Goal: Transaction & Acquisition: Purchase product/service

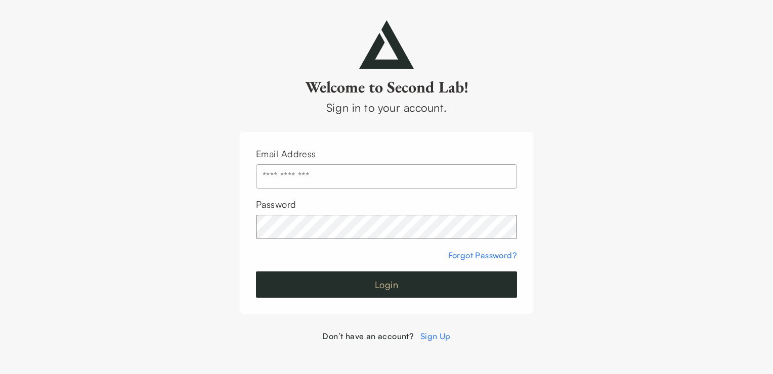
type input "**********"
click at [388, 281] on button "Login" at bounding box center [386, 285] width 261 height 26
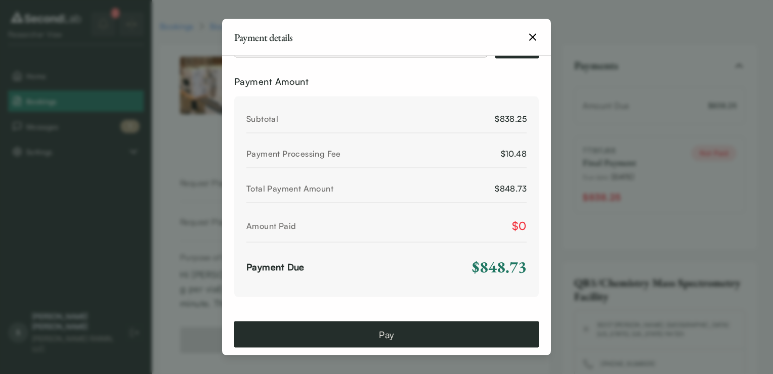
scroll to position [565, 0]
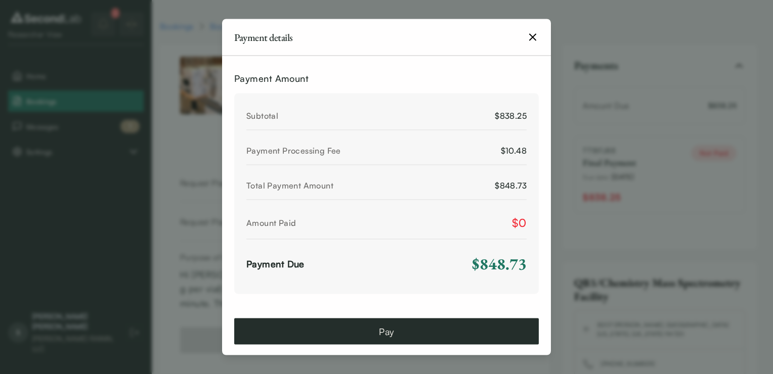
click at [532, 40] on icon "button" at bounding box center [532, 37] width 12 height 12
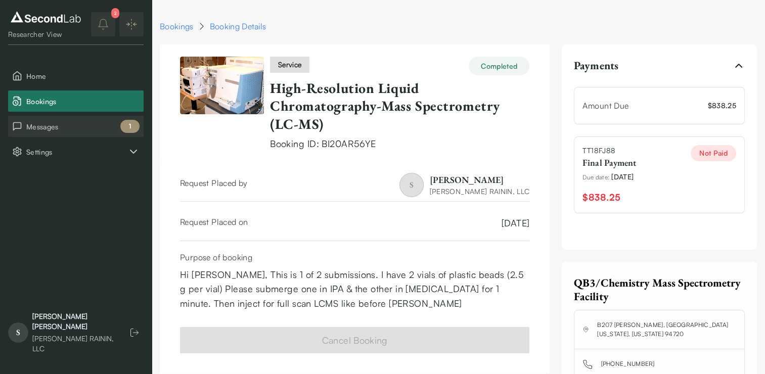
click at [98, 130] on span "Messages" at bounding box center [82, 126] width 113 height 11
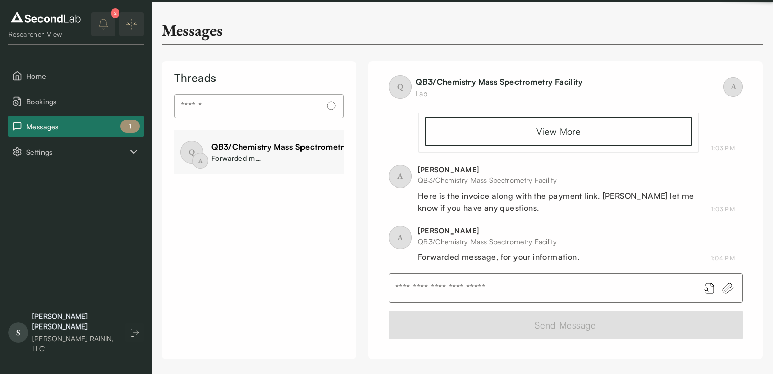
scroll to position [930, 0]
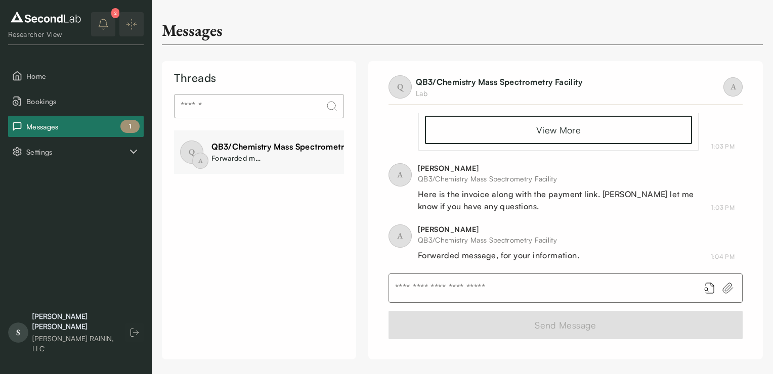
click at [103, 30] on icon "notifications" at bounding box center [103, 24] width 12 height 12
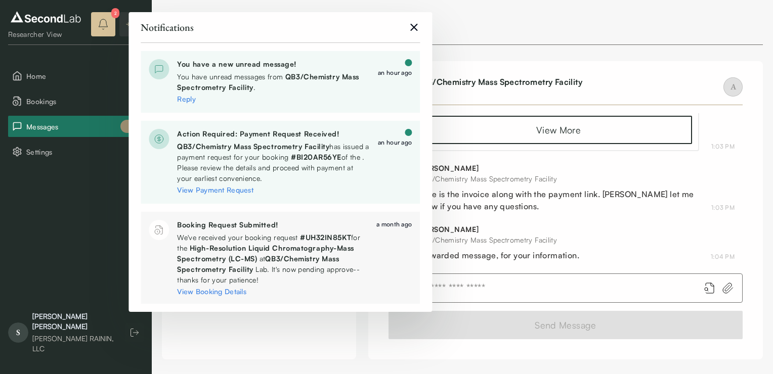
click at [416, 28] on icon "close" at bounding box center [414, 27] width 12 height 12
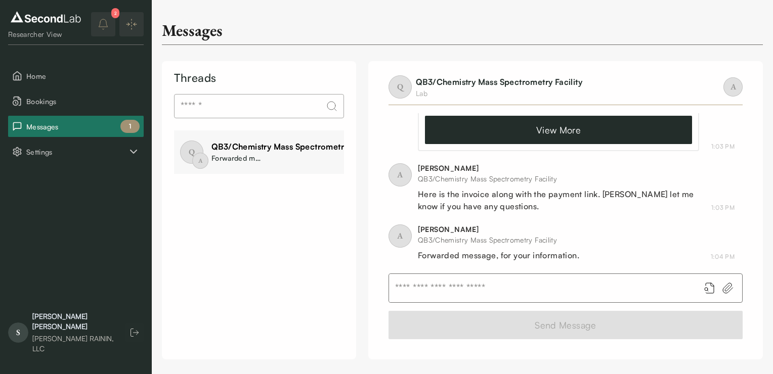
click at [555, 129] on link "View More" at bounding box center [558, 130] width 267 height 28
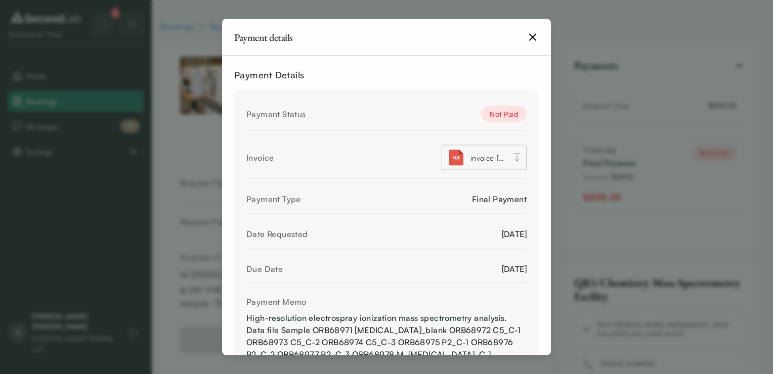
click at [512, 158] on icon at bounding box center [517, 158] width 10 height 10
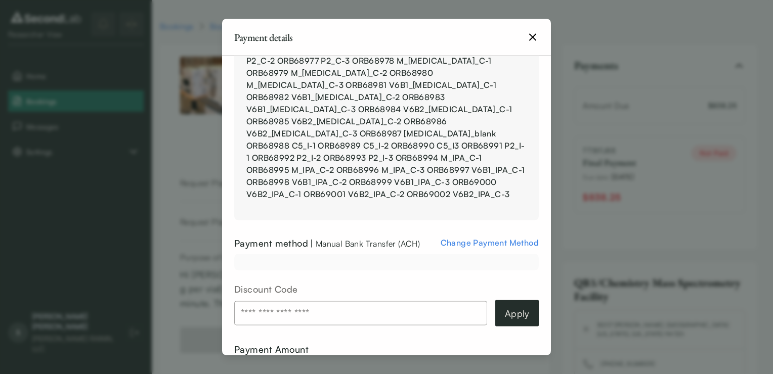
scroll to position [301, 0]
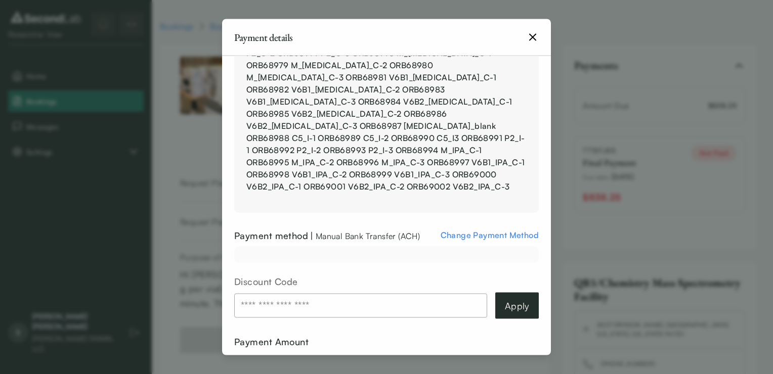
click at [513, 230] on span "Change Payment Method" at bounding box center [489, 235] width 98 height 10
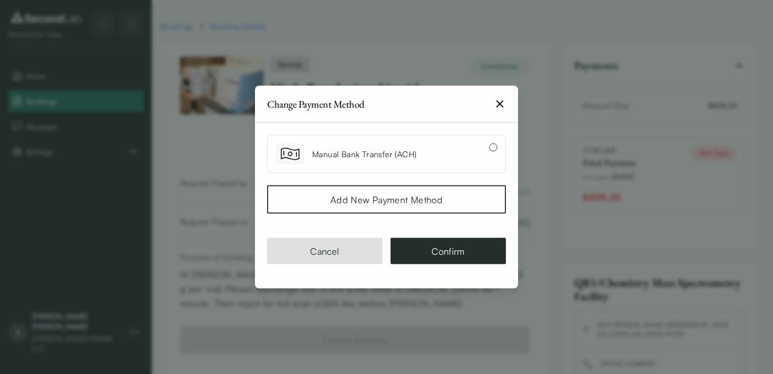
click at [499, 103] on icon "button" at bounding box center [500, 104] width 6 height 6
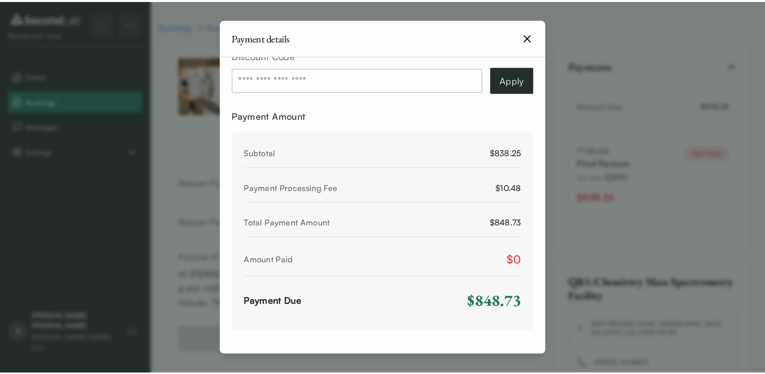
scroll to position [563, 0]
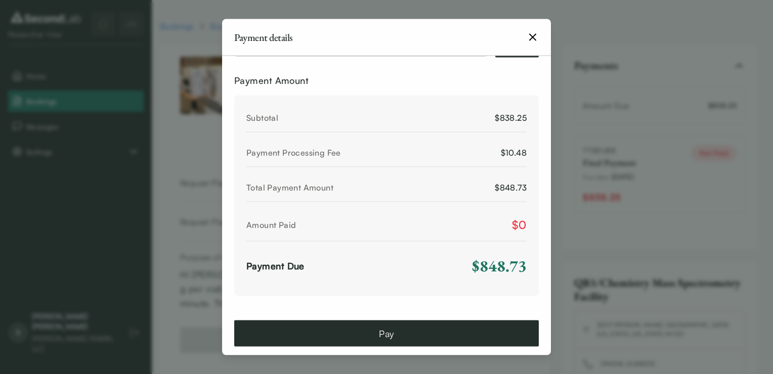
click at [532, 34] on icon "button" at bounding box center [532, 37] width 12 height 12
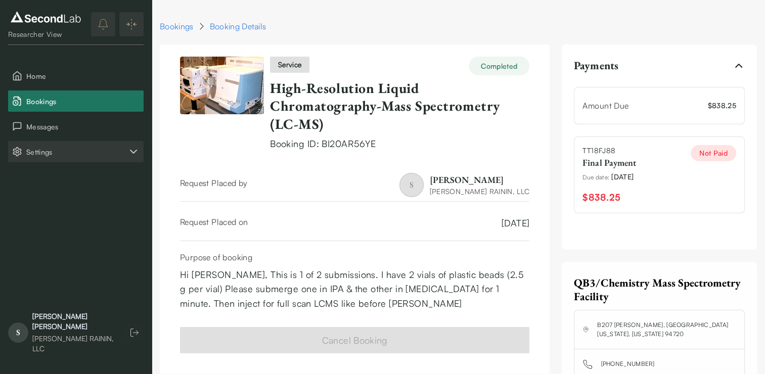
click at [127, 154] on icon "Settings" at bounding box center [133, 152] width 12 height 12
click at [68, 194] on button "Account" at bounding box center [76, 202] width 136 height 21
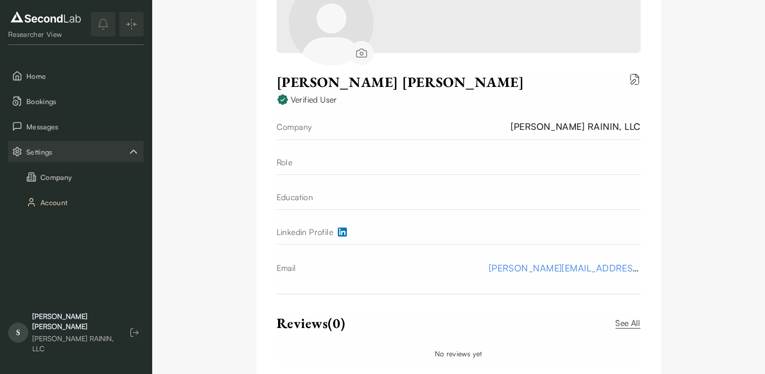
scroll to position [214, 0]
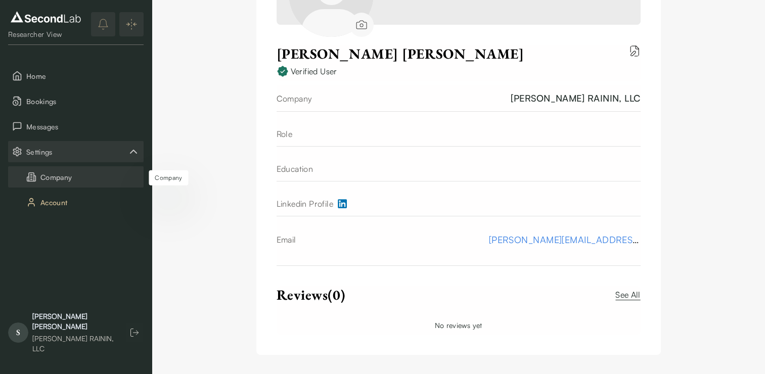
click at [81, 173] on button "Company" at bounding box center [76, 176] width 136 height 21
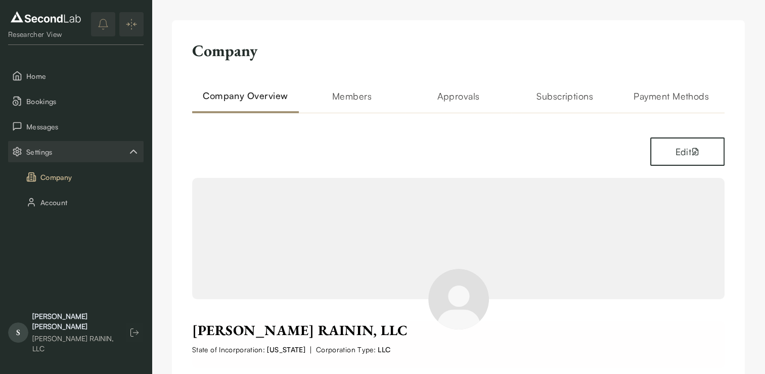
click at [358, 101] on h2 "Members" at bounding box center [352, 101] width 107 height 24
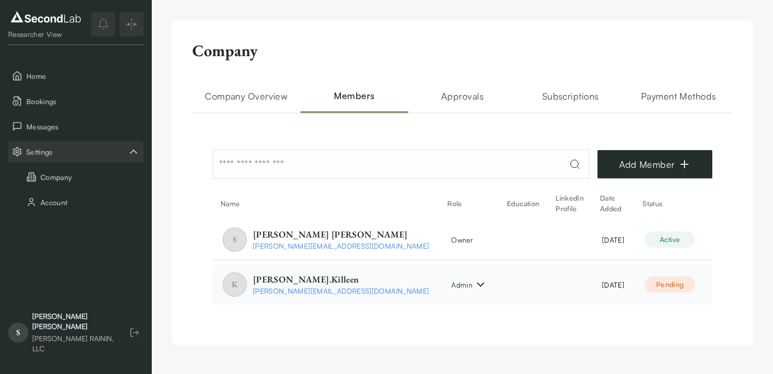
click at [693, 285] on html "SKIP TO CONTENT Researcher View Home Bookings Messages Settings Company Account…" at bounding box center [386, 183] width 773 height 366
click at [748, 269] on html "SKIP TO CONTENT Researcher View Home Bookings Messages Settings Company Account…" at bounding box center [386, 183] width 773 height 366
click at [479, 97] on h2 "Approvals" at bounding box center [462, 101] width 108 height 24
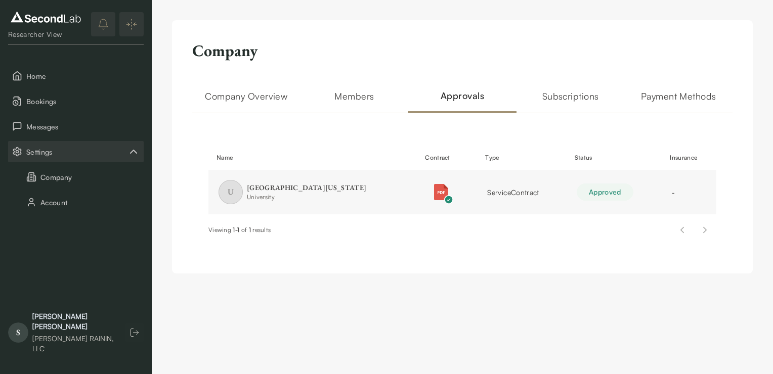
click at [574, 93] on h2 "Subscriptions" at bounding box center [570, 101] width 108 height 24
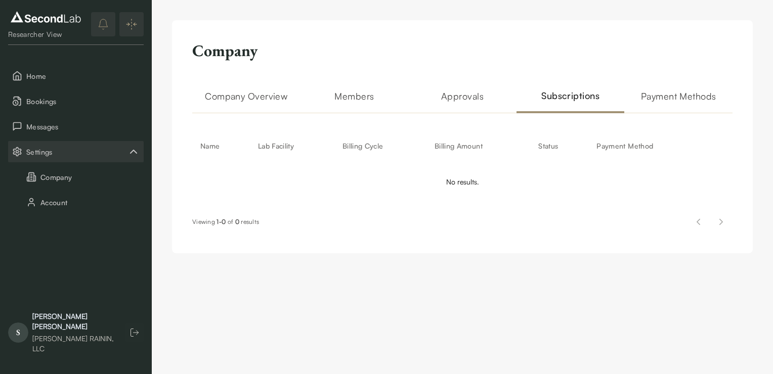
click at [647, 97] on h2 "Payment Methods" at bounding box center [678, 101] width 108 height 24
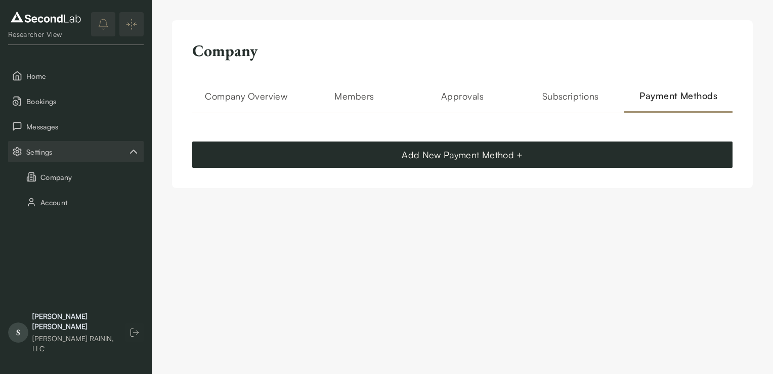
click at [269, 101] on h2 "Company Overview" at bounding box center [246, 101] width 108 height 24
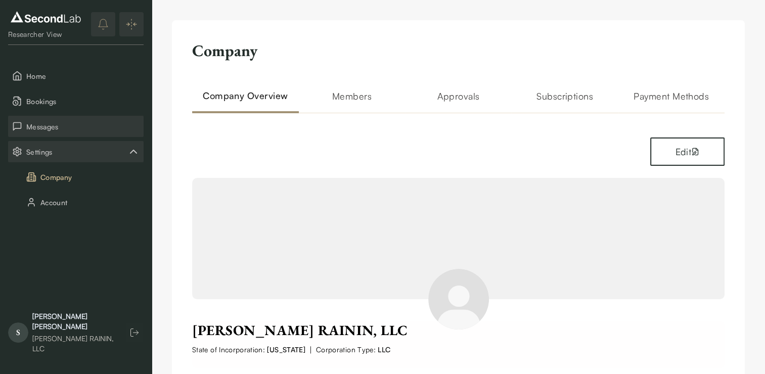
click at [55, 132] on button "Messages" at bounding box center [76, 126] width 136 height 21
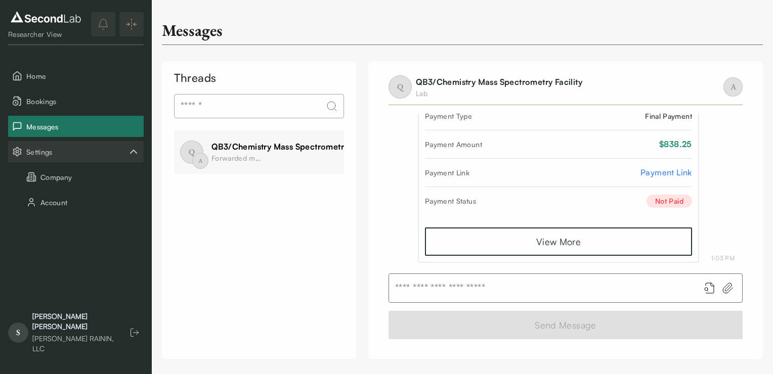
scroll to position [782, 0]
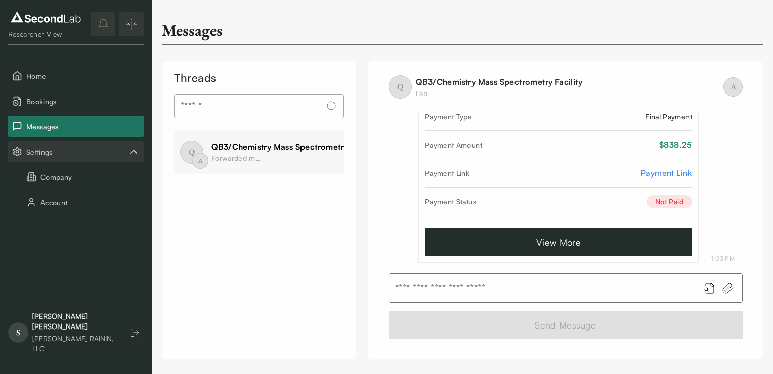
click at [577, 236] on link "View More" at bounding box center [558, 242] width 267 height 28
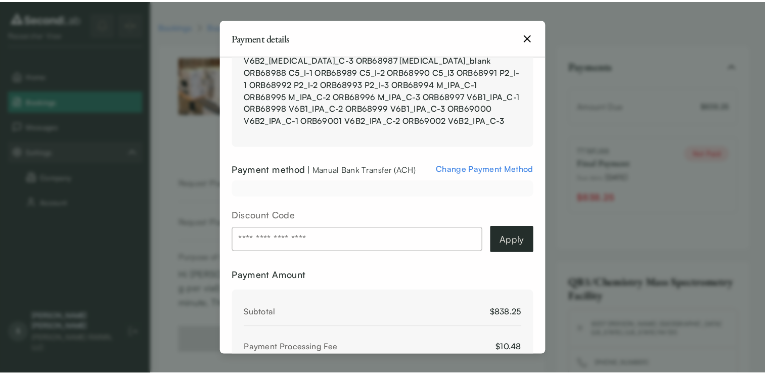
scroll to position [145, 0]
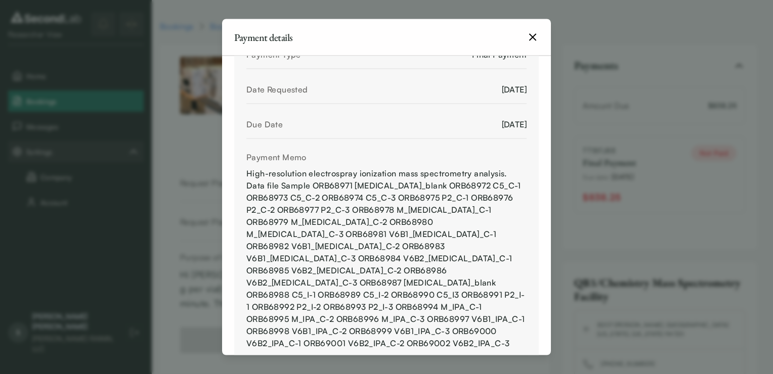
click at [536, 40] on icon "button" at bounding box center [532, 37] width 12 height 12
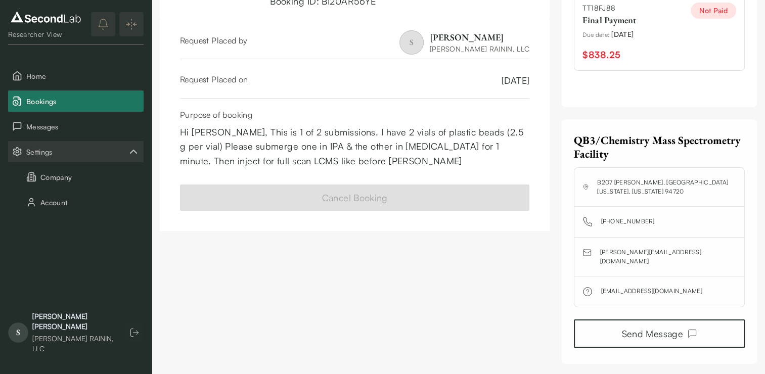
scroll to position [144, 0]
click at [87, 136] on button "Messages" at bounding box center [76, 126] width 136 height 21
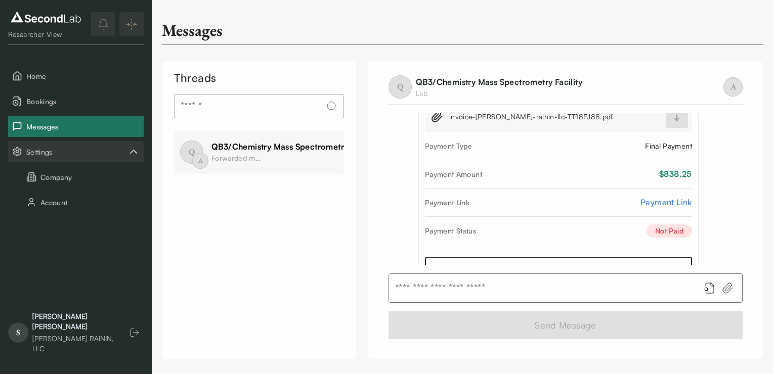
scroll to position [752, 0]
click at [52, 104] on span "Bookings" at bounding box center [82, 101] width 113 height 11
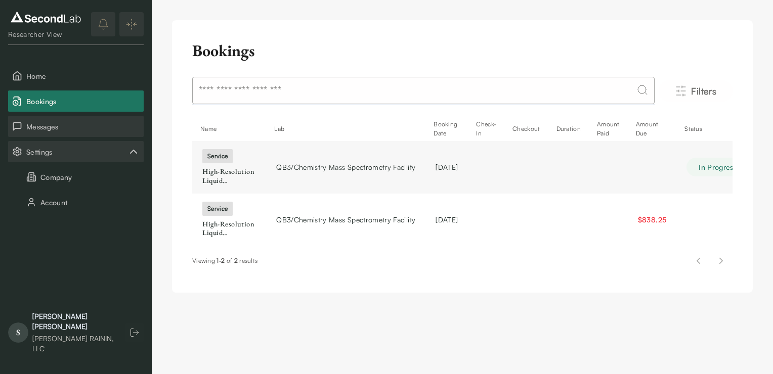
click at [107, 131] on span "Messages" at bounding box center [82, 126] width 113 height 11
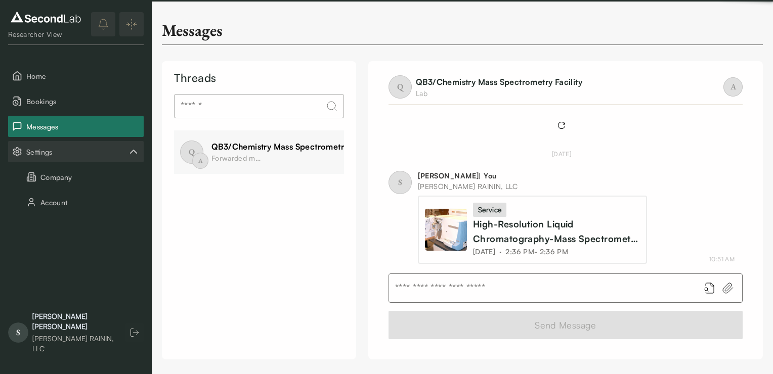
scroll to position [933, 0]
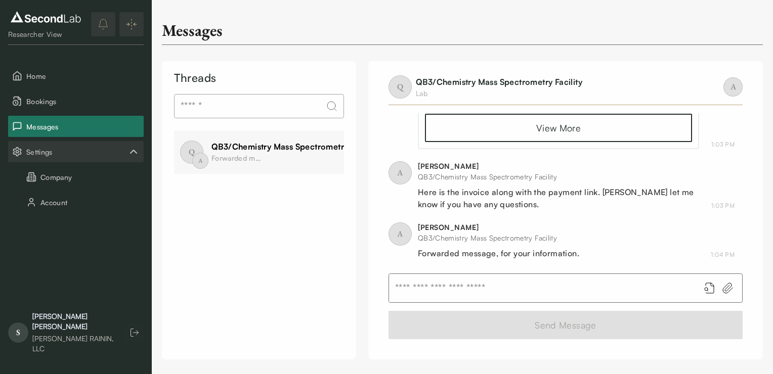
click at [772, 76] on html "SKIP TO CONTENT Researcher View Home Bookings Messages Settings Company Account…" at bounding box center [386, 180] width 773 height 360
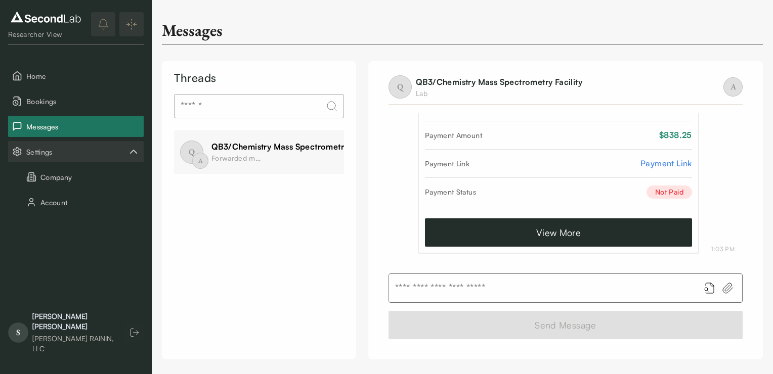
scroll to position [827, 0]
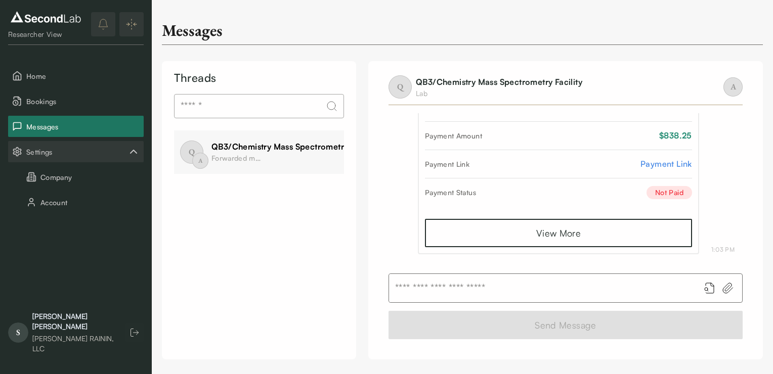
click at [651, 164] on link "Payment Link" at bounding box center [666, 164] width 52 height 12
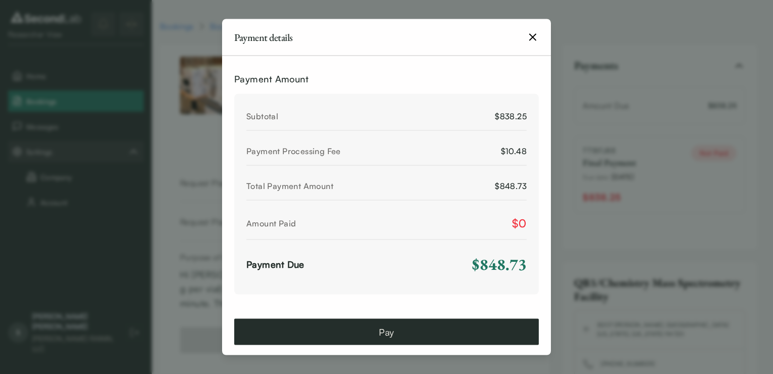
scroll to position [565, 0]
click at [388, 323] on button "Pay" at bounding box center [386, 332] width 304 height 26
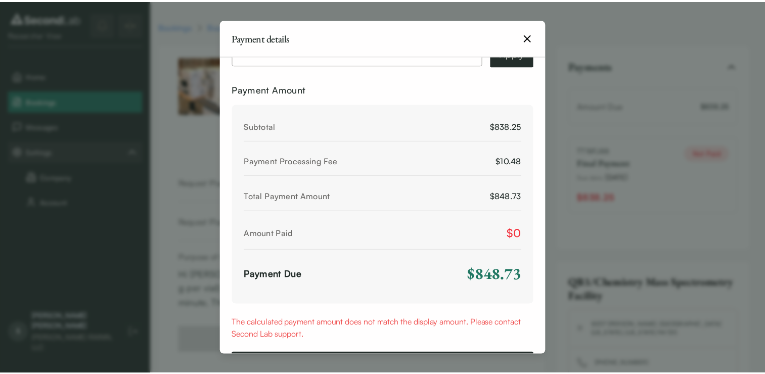
scroll to position [589, 0]
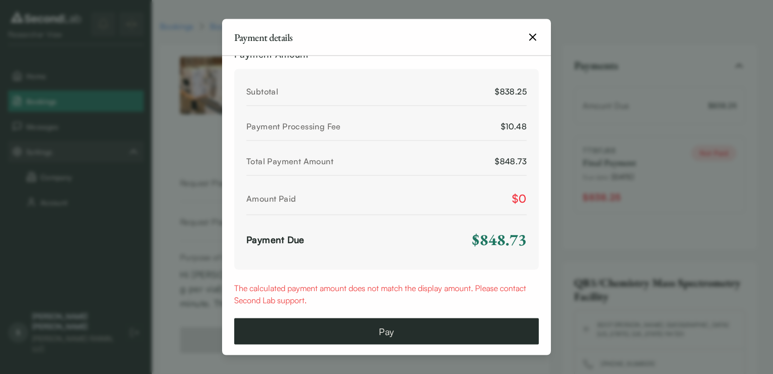
click at [529, 37] on icon "button" at bounding box center [532, 37] width 12 height 12
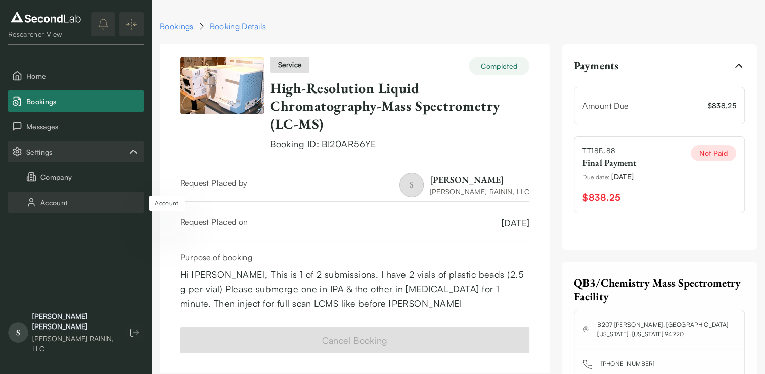
click at [68, 201] on button "Account" at bounding box center [76, 202] width 136 height 21
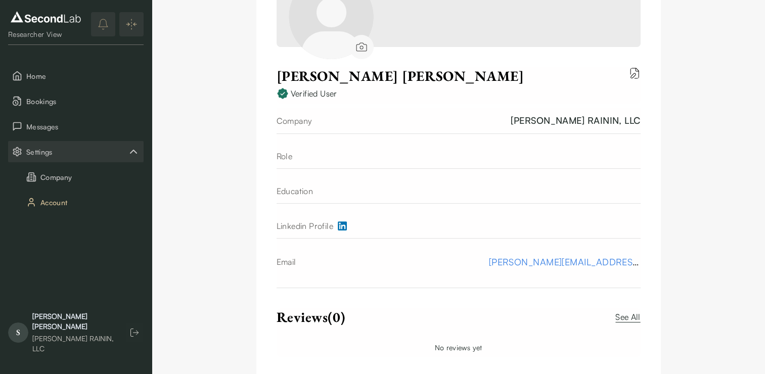
scroll to position [214, 0]
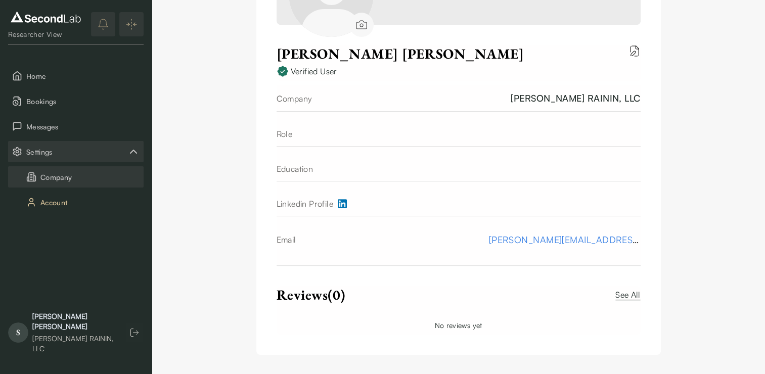
click at [63, 180] on button "Company" at bounding box center [76, 176] width 136 height 21
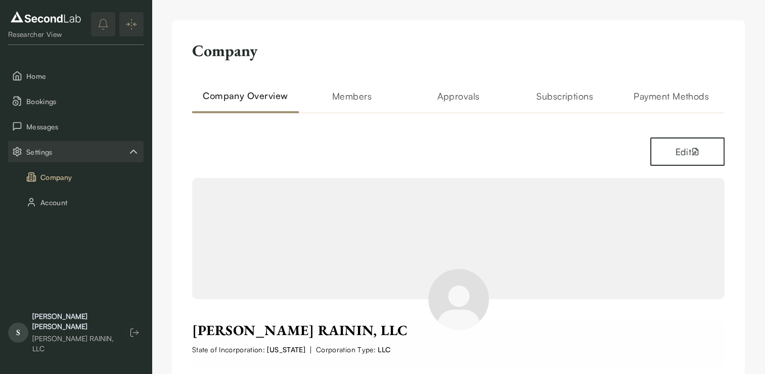
click at [340, 98] on h2 "Members" at bounding box center [352, 101] width 107 height 24
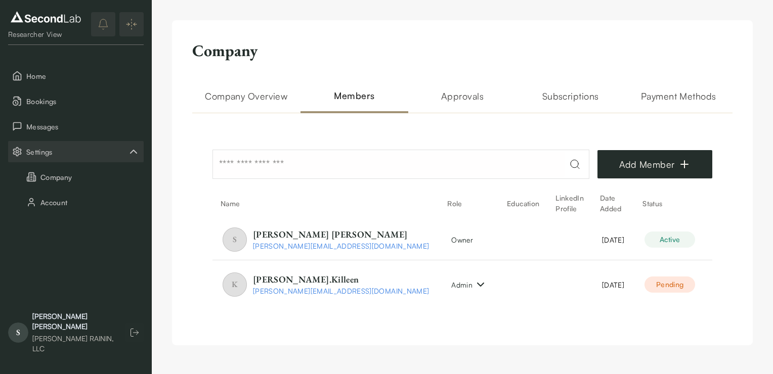
click at [474, 97] on h2 "Approvals" at bounding box center [462, 101] width 108 height 24
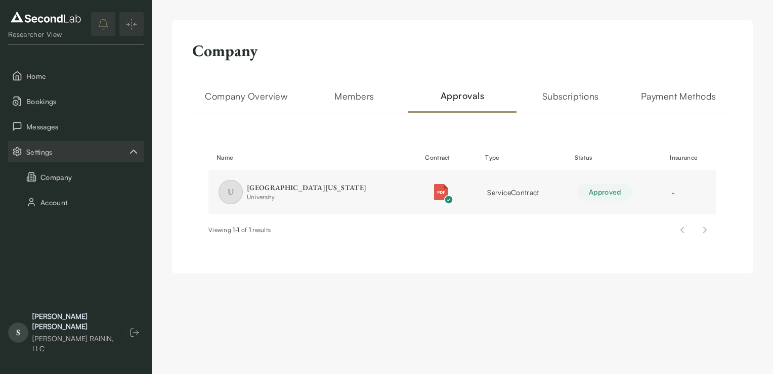
click at [245, 93] on h2 "Company Overview" at bounding box center [246, 101] width 108 height 24
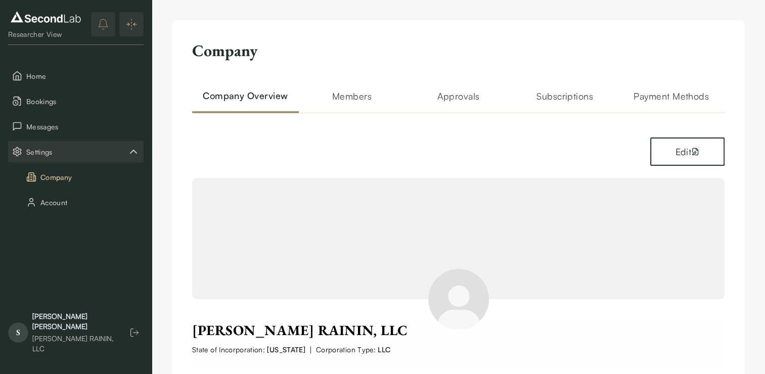
click at [346, 96] on h2 "Members" at bounding box center [352, 101] width 107 height 24
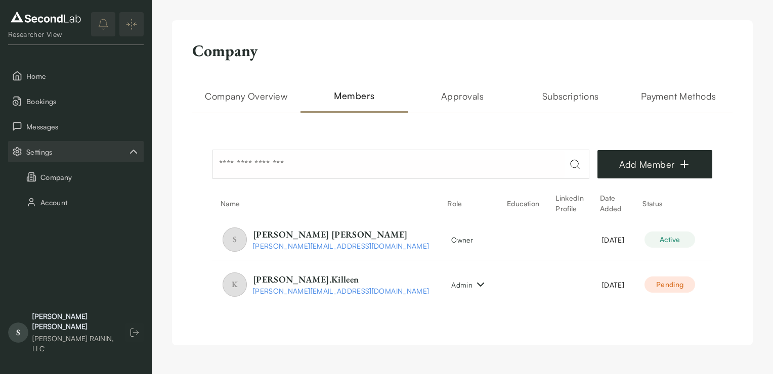
click at [477, 97] on h2 "Approvals" at bounding box center [462, 101] width 108 height 24
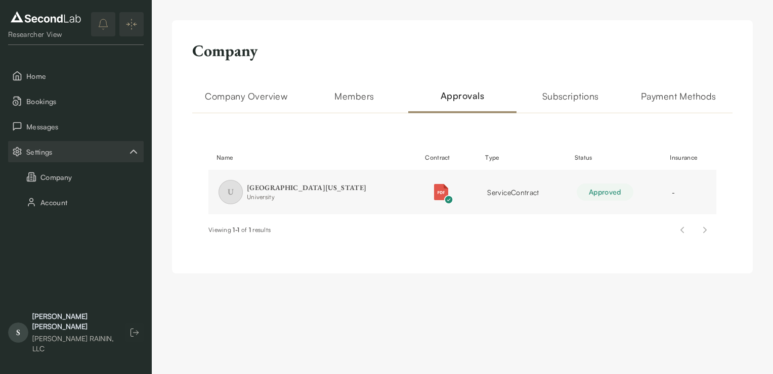
click at [543, 98] on h2 "Subscriptions" at bounding box center [570, 101] width 108 height 24
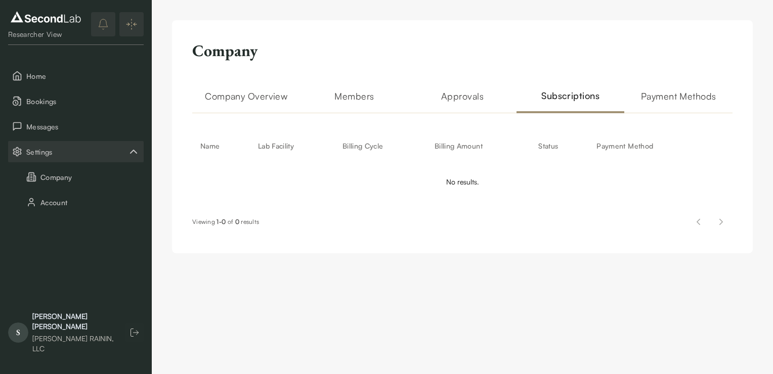
click at [639, 97] on h2 "Payment Methods" at bounding box center [678, 101] width 108 height 24
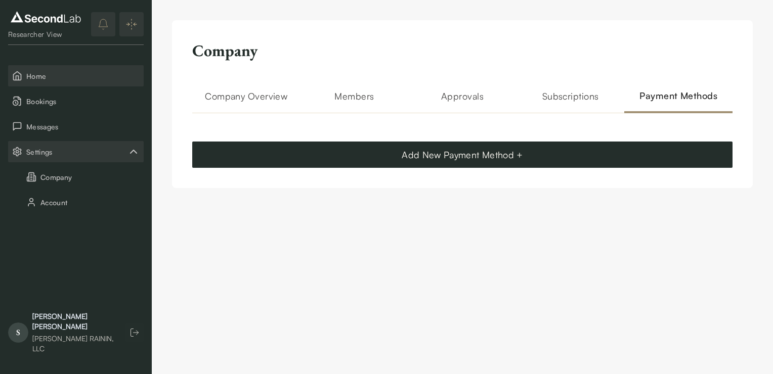
click at [24, 75] on button "Home" at bounding box center [76, 75] width 136 height 21
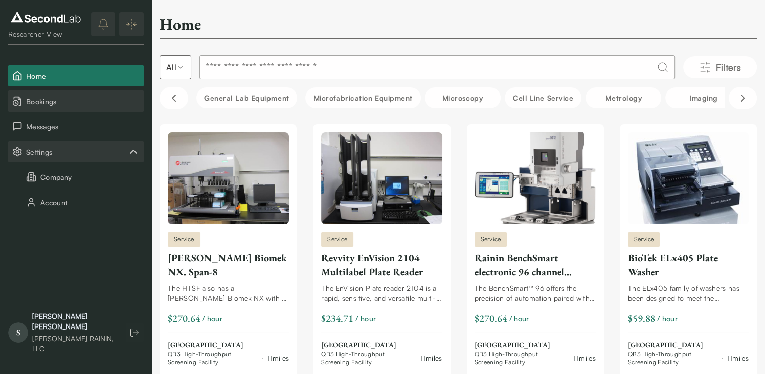
click at [43, 103] on span "Bookings" at bounding box center [82, 101] width 113 height 11
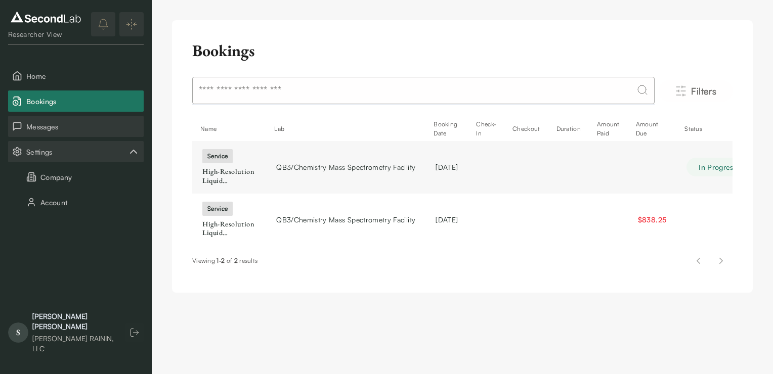
click at [91, 125] on span "Messages" at bounding box center [82, 126] width 113 height 11
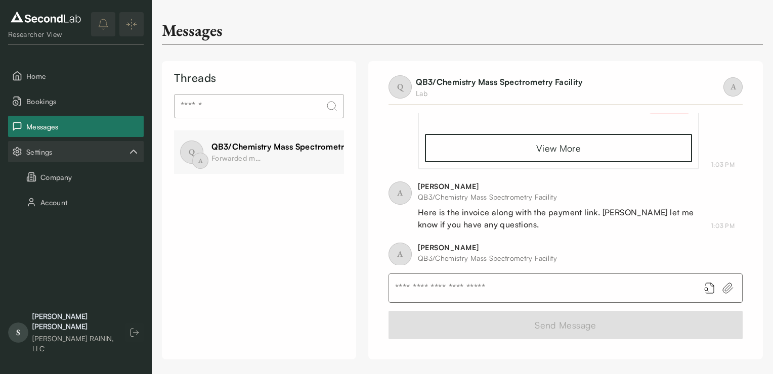
scroll to position [933, 0]
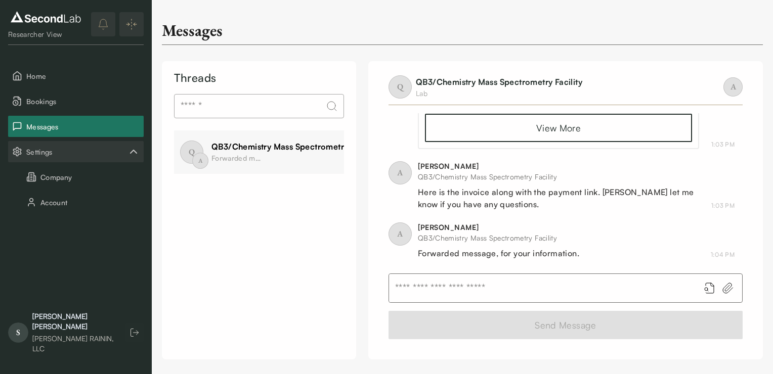
click at [285, 157] on div "QB3/Chemistry Mass Spectrometry Facility Forwarded message, for your informatio…" at bounding box center [294, 152] width 166 height 23
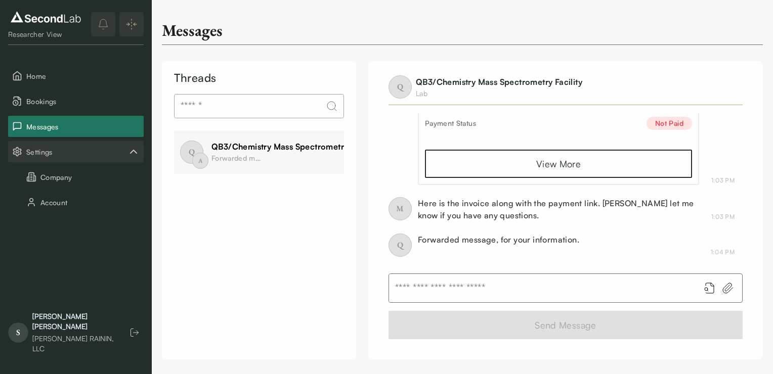
scroll to position [757, 0]
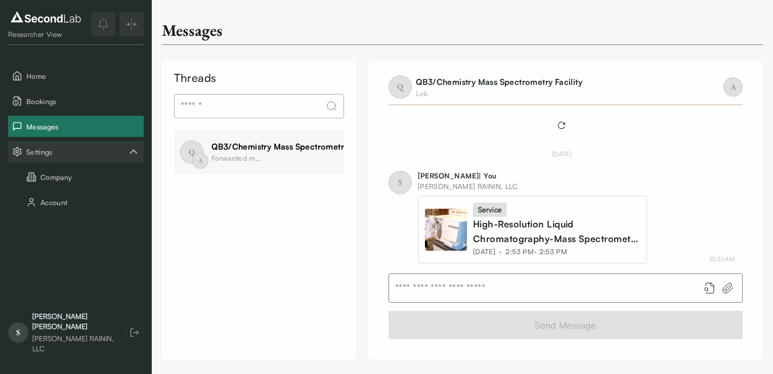
scroll to position [933, 0]
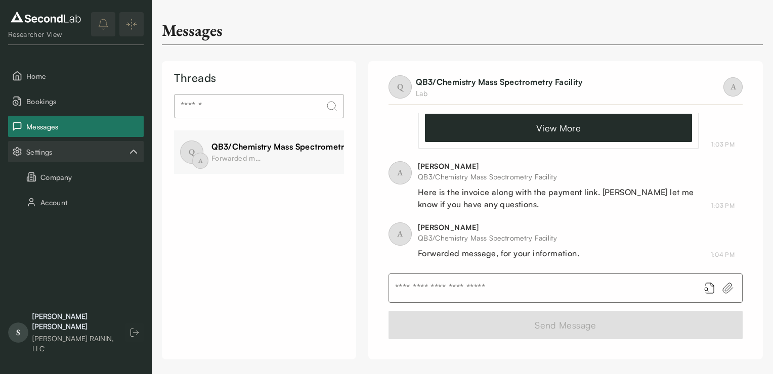
click at [587, 129] on link "View More" at bounding box center [558, 128] width 267 height 28
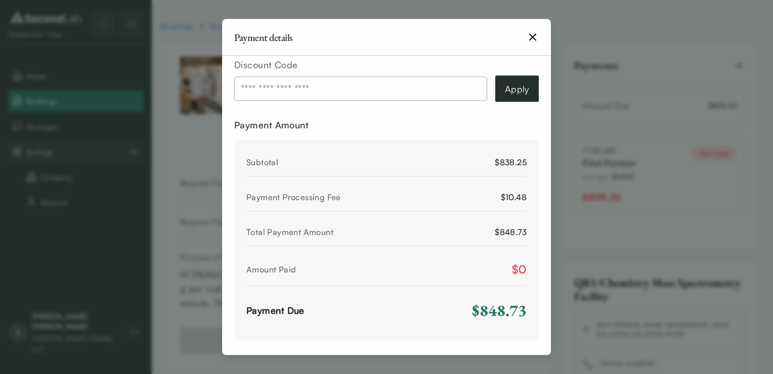
scroll to position [565, 0]
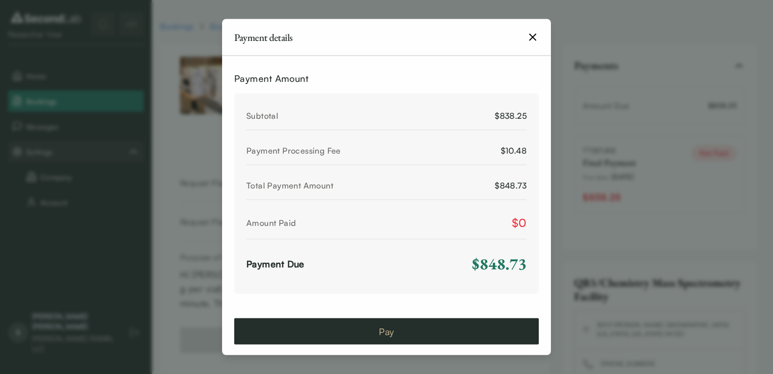
click at [450, 321] on button "Pay" at bounding box center [386, 332] width 304 height 26
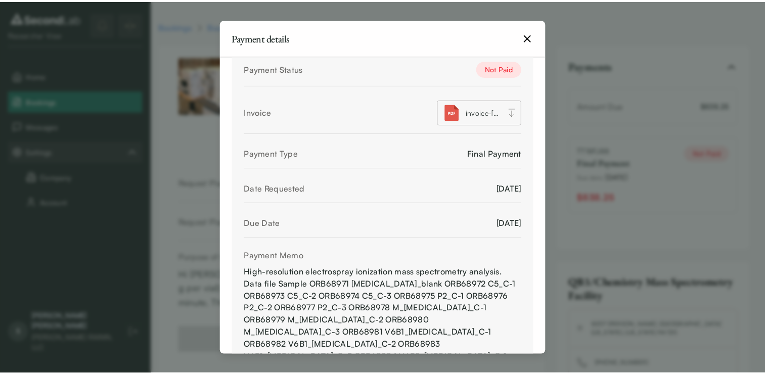
scroll to position [0, 0]
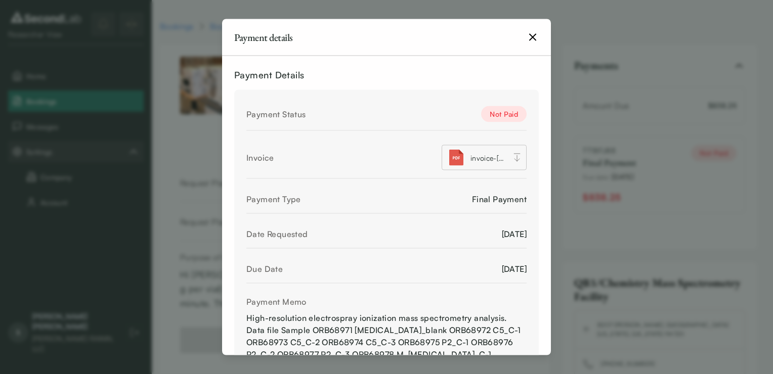
click at [528, 40] on icon "button" at bounding box center [532, 37] width 12 height 12
